Goal: Task Accomplishment & Management: Use online tool/utility

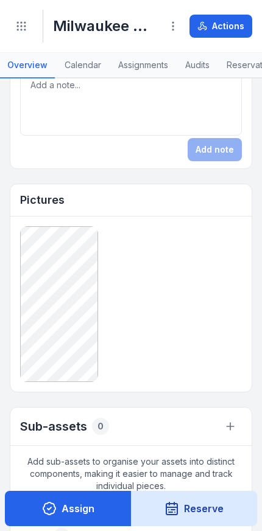
scroll to position [724, 0]
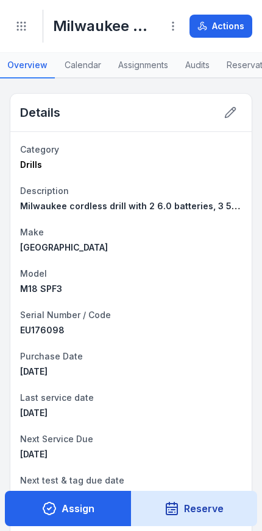
click at [23, 24] on icon "Toggle navigation" at bounding box center [21, 26] width 12 height 12
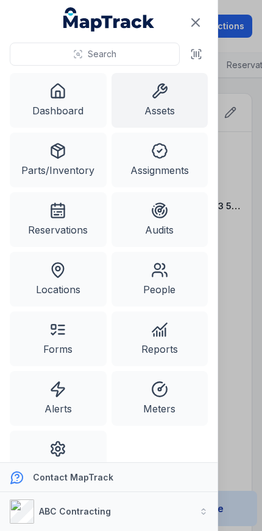
scroll to position [0, 0]
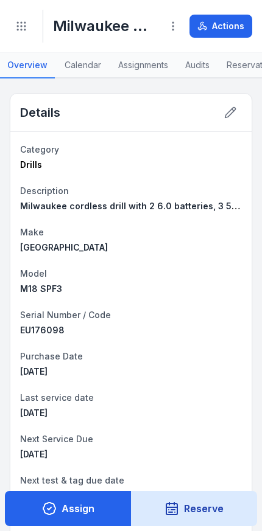
click at [19, 29] on icon "Toggle navigation" at bounding box center [21, 26] width 12 height 12
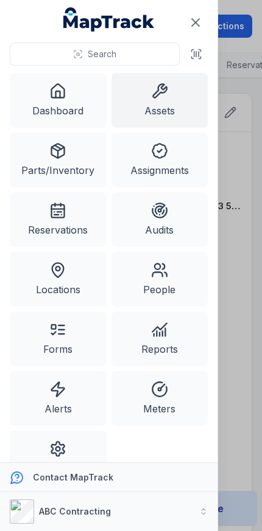
click at [151, 103] on link "Assets" at bounding box center [159, 100] width 97 height 55
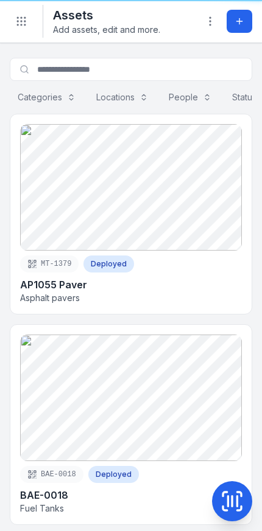
click at [242, 26] on button "Add asset" at bounding box center [239, 21] width 26 height 23
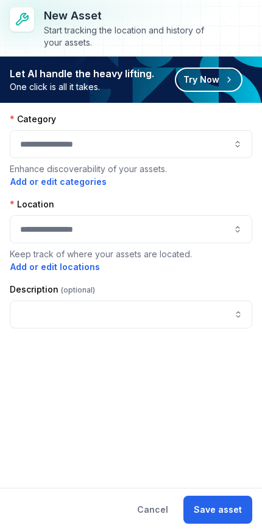
click at [209, 89] on button "Try Now" at bounding box center [209, 80] width 68 height 24
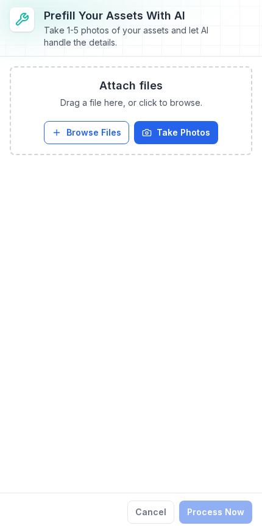
click at [197, 121] on button "Take Photos" at bounding box center [176, 132] width 84 height 23
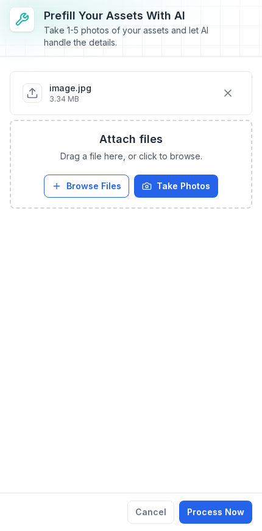
click at [181, 185] on button "Take Photos" at bounding box center [176, 186] width 84 height 23
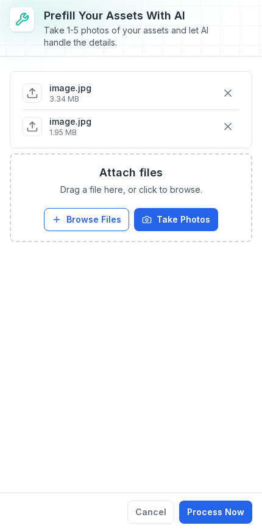
click at [220, 505] on button "Process Now" at bounding box center [215, 512] width 73 height 23
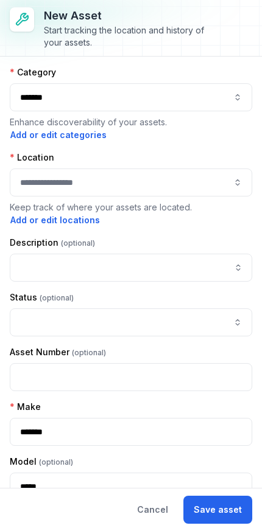
click at [217, 98] on div "*******" at bounding box center [131, 97] width 242 height 28
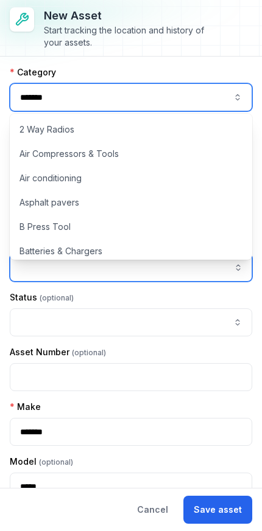
click at [192, 262] on input "asset-add:description-label" at bounding box center [131, 268] width 242 height 28
